Goal: Information Seeking & Learning: Learn about a topic

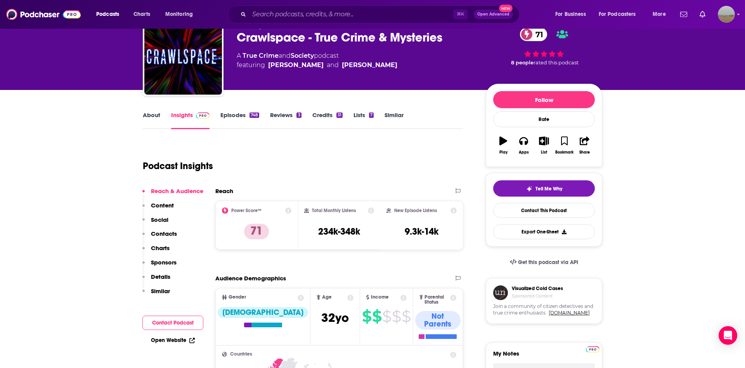
scroll to position [17, 0]
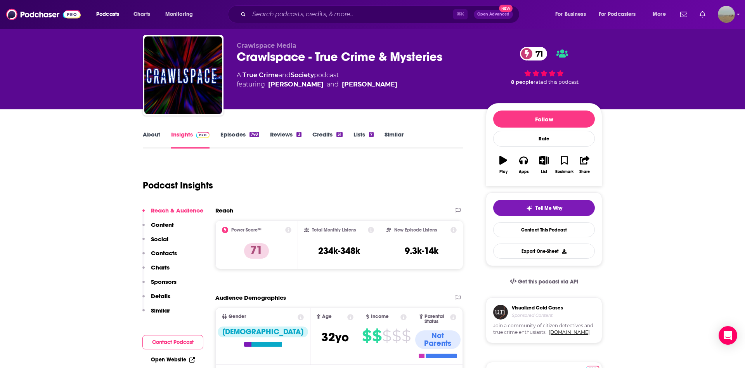
click at [327, 8] on div "⌘ K Open Advanced New" at bounding box center [374, 14] width 292 height 18
click at [327, 10] on input "Search podcasts, credits, & more..." at bounding box center [351, 14] width 204 height 12
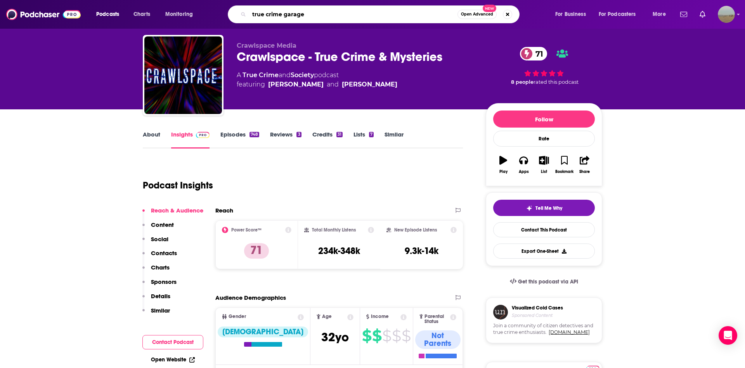
type input "true crime garage"
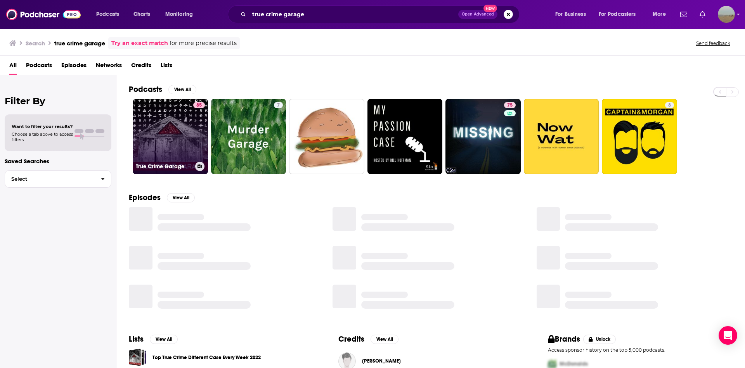
click at [192, 116] on link "85 True Crime Garage" at bounding box center [170, 136] width 75 height 75
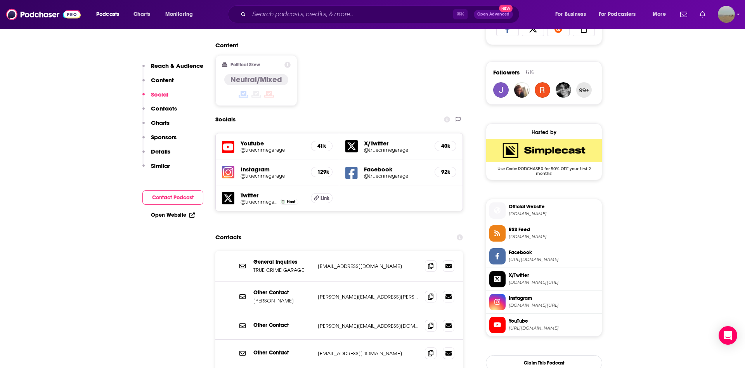
scroll to position [607, 0]
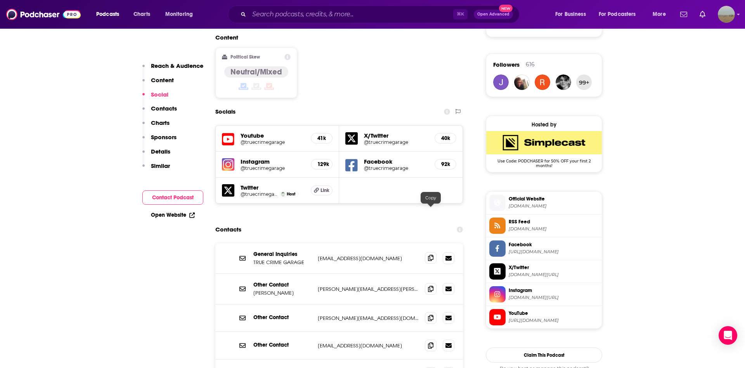
click at [429, 252] on span at bounding box center [431, 258] width 12 height 12
click at [429, 285] on icon at bounding box center [430, 288] width 5 height 6
click at [430, 285] on icon at bounding box center [430, 288] width 5 height 6
click at [428, 312] on span at bounding box center [431, 318] width 12 height 12
